Goal: Information Seeking & Learning: Learn about a topic

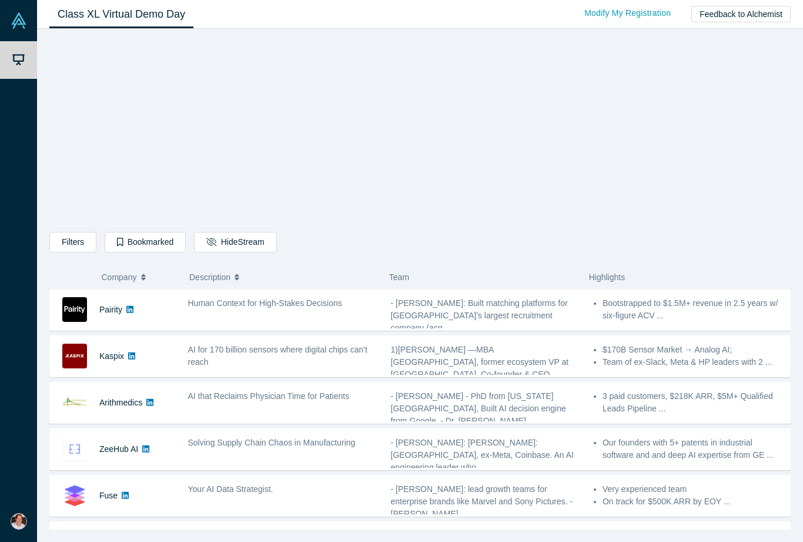
scroll to position [328, 0]
click at [158, 397] on link at bounding box center [149, 401] width 15 height 41
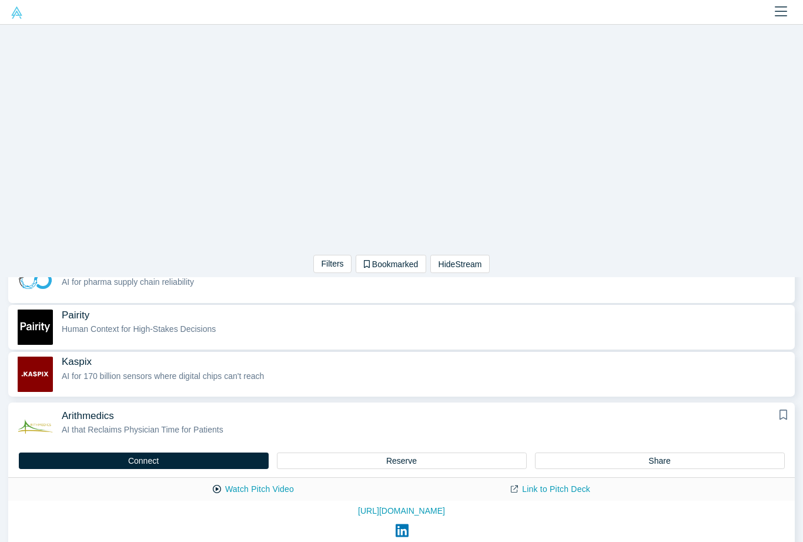
scroll to position [325, 0]
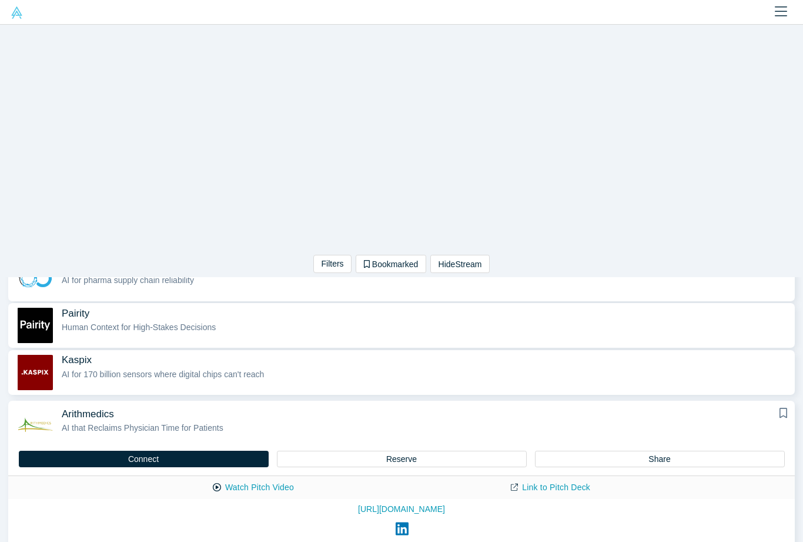
click at [233, 420] on div "Arithmedics AI that Reclaims Physician Time for Patients" at bounding box center [425, 426] width 727 height 37
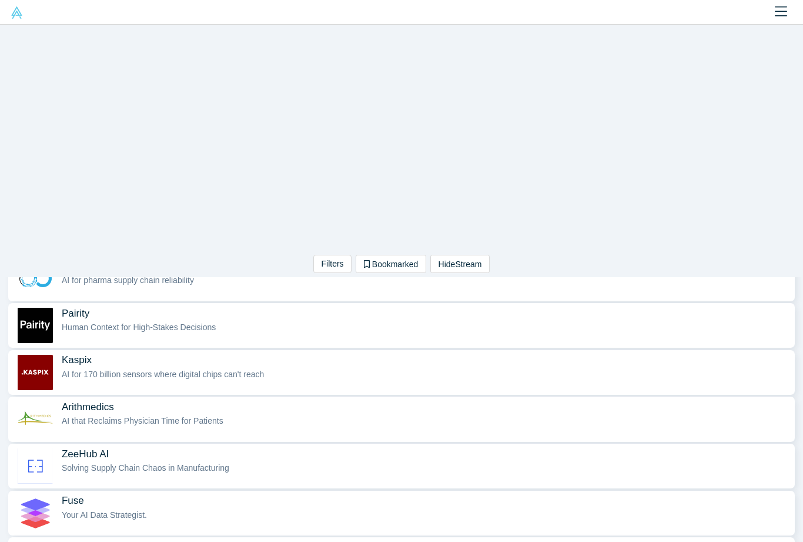
click at [209, 418] on span "AI that Reclaims Physician Time for Patients" at bounding box center [143, 420] width 162 height 9
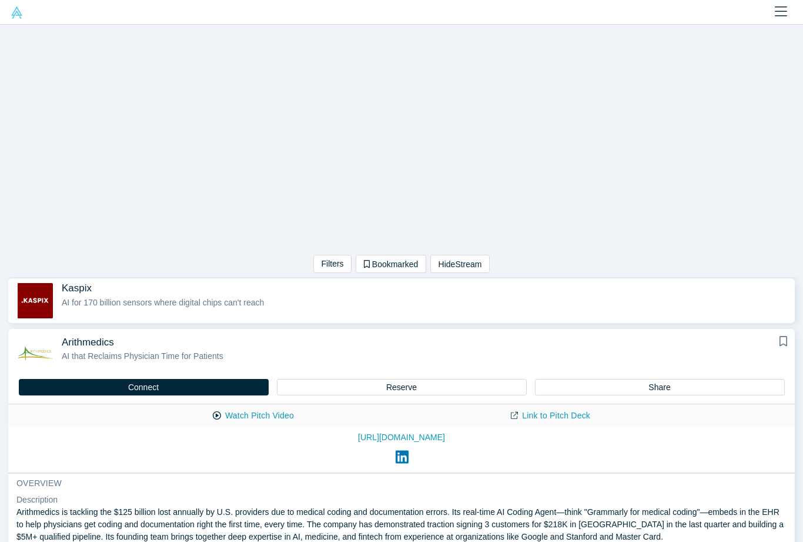
scroll to position [396, 0]
click at [287, 420] on button "Watch Pitch Video" at bounding box center [254, 415] width 106 height 21
click at [775, 12] on icon "Close" at bounding box center [781, 12] width 12 height 14
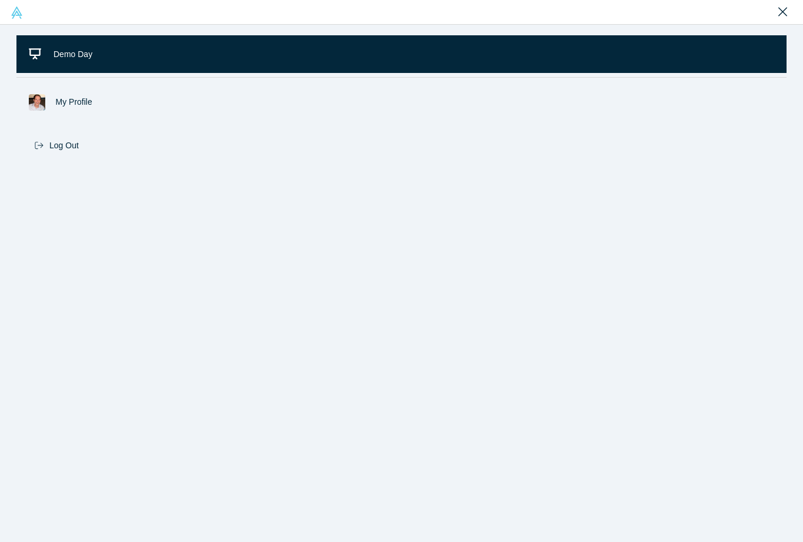
click at [79, 48] on link "Demo Day" at bounding box center [401, 54] width 770 height 38
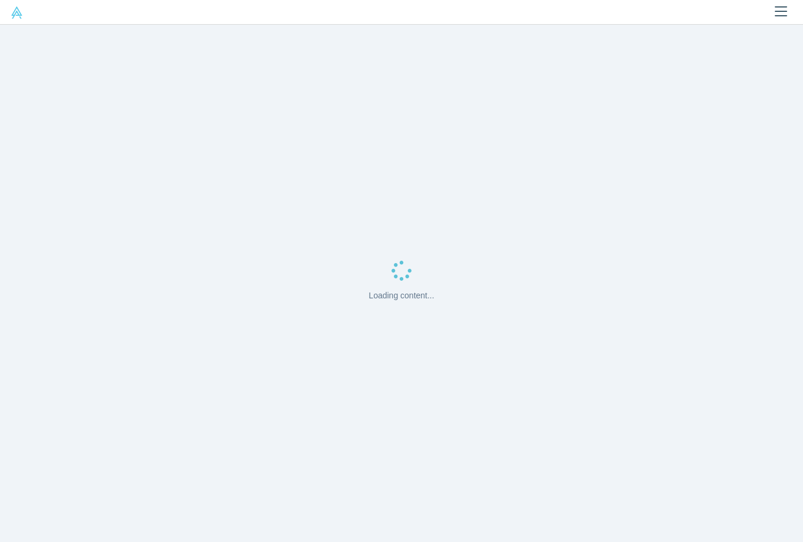
click at [19, 18] on img at bounding box center [17, 12] width 12 height 12
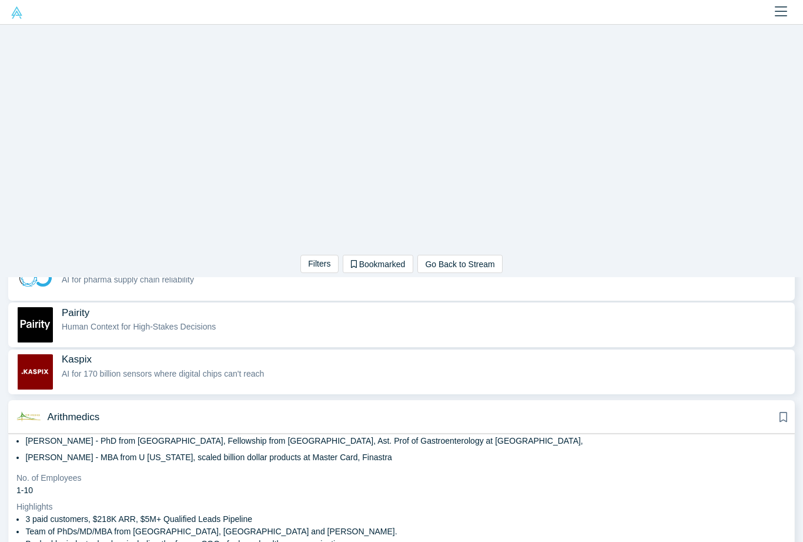
scroll to position [335, 0]
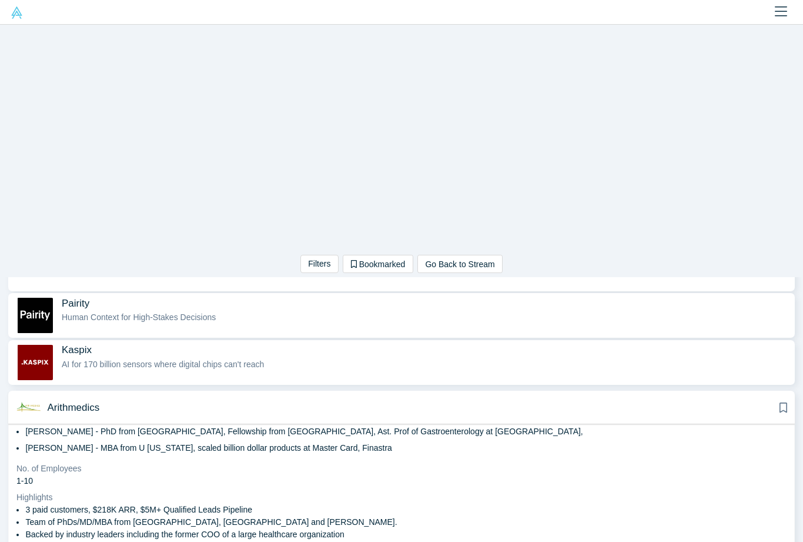
click at [682, 410] on span "Arithmedics" at bounding box center [419, 407] width 742 height 12
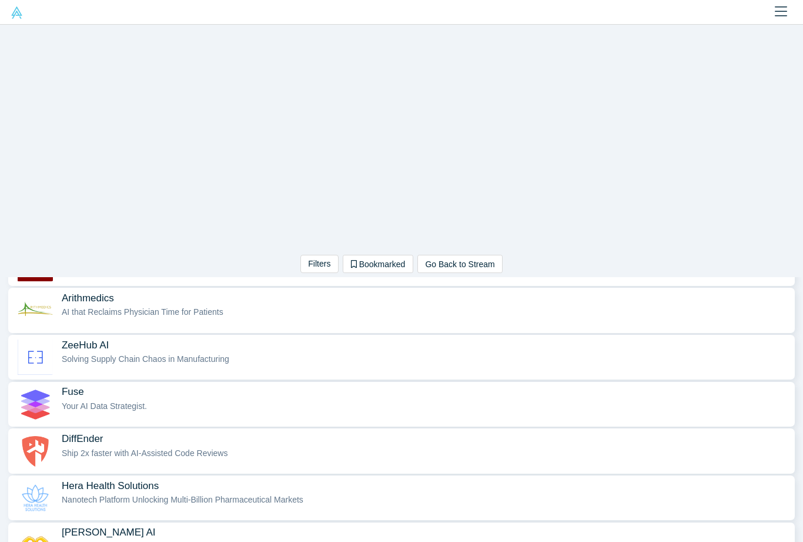
scroll to position [435, 0]
click at [65, 404] on span "Your AI Data Strategist." at bounding box center [104, 403] width 85 height 9
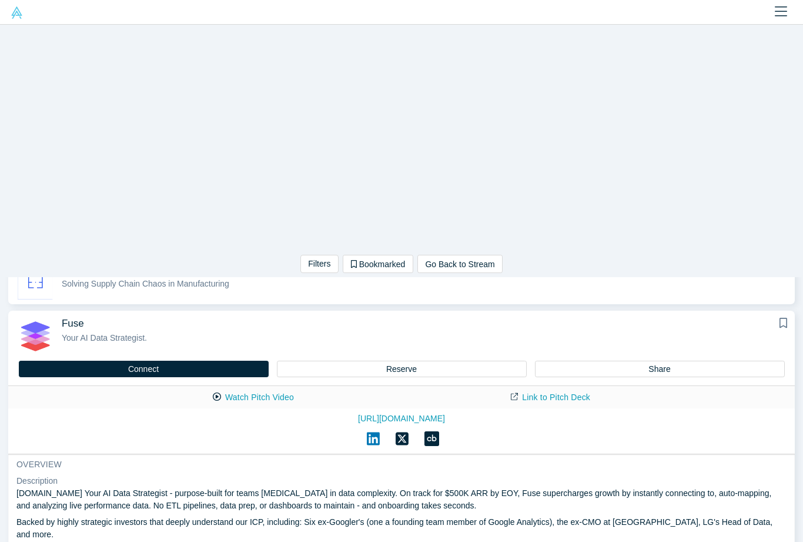
scroll to position [509, 0]
click at [280, 393] on button "Watch Pitch Video" at bounding box center [254, 397] width 106 height 21
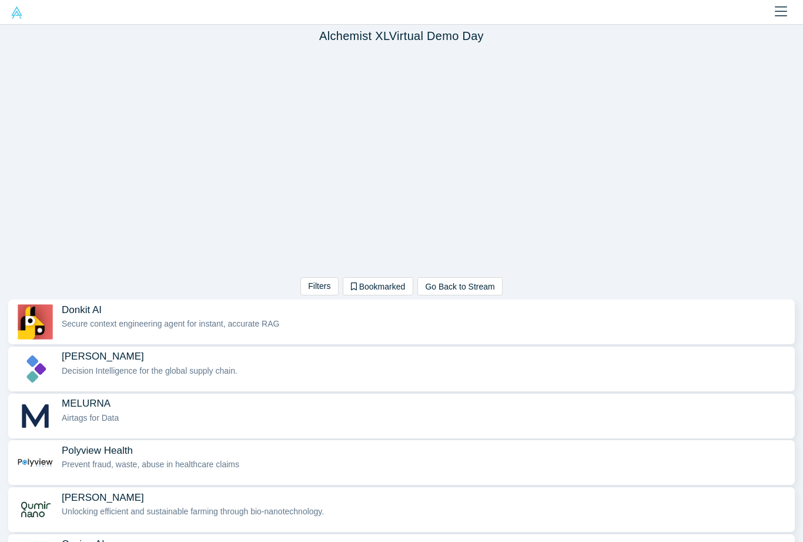
scroll to position [0, 0]
